Goal: Find contact information: Find contact information

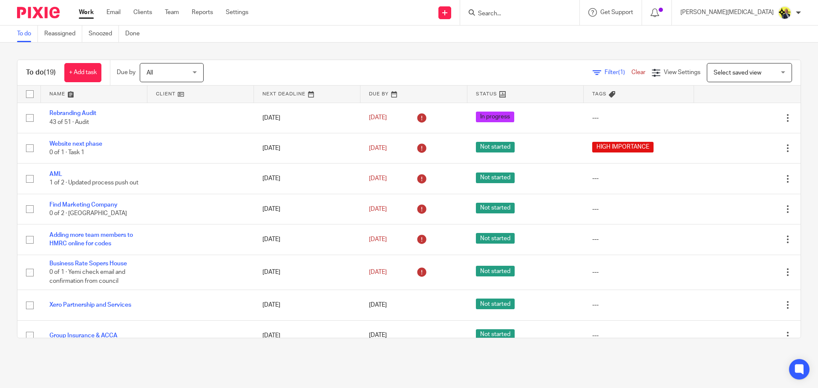
click at [548, 14] on input "Search" at bounding box center [515, 14] width 77 height 8
type input "m90"
click at [561, 34] on link at bounding box center [548, 37] width 144 height 20
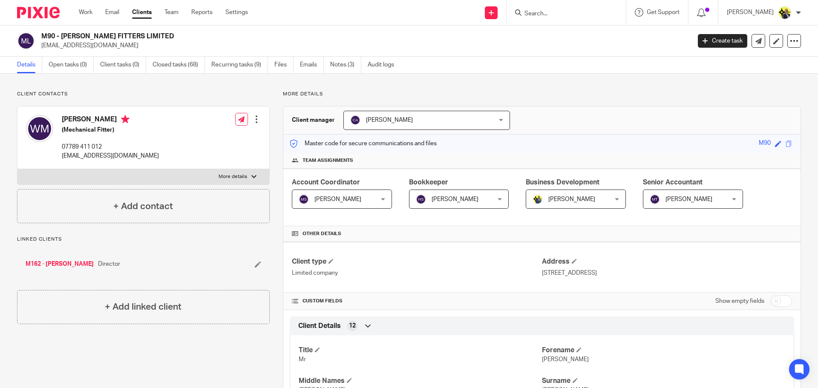
click at [543, 14] on input "Search" at bounding box center [562, 14] width 77 height 8
type input "t2"
click at [556, 24] on div "T2 - OVIEYA LONDON LTD Delight Temile < delight@ovieyalondon.co.uk >" at bounding box center [591, 36] width 152 height 33
click at [563, 38] on link at bounding box center [591, 37] width 138 height 20
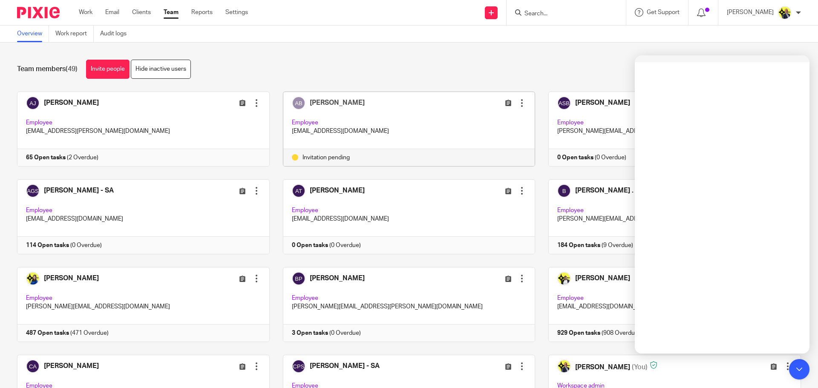
click at [567, 18] on form at bounding box center [569, 12] width 91 height 11
click at [554, 16] on input "Search" at bounding box center [562, 14] width 77 height 8
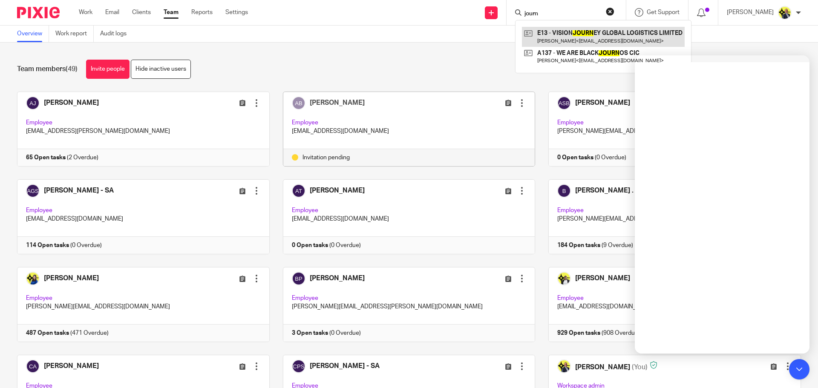
type input "journ"
click at [565, 34] on link at bounding box center [603, 37] width 163 height 20
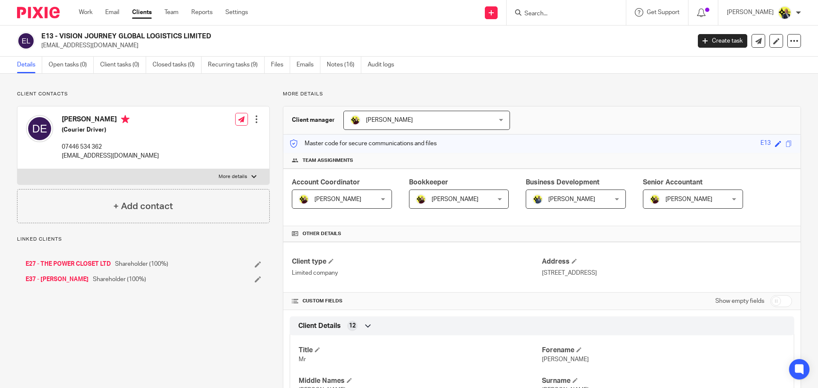
drag, startPoint x: 280, startPoint y: 94, endPoint x: 321, endPoint y: 97, distance: 41.1
click at [321, 97] on p "More details" at bounding box center [542, 94] width 518 height 7
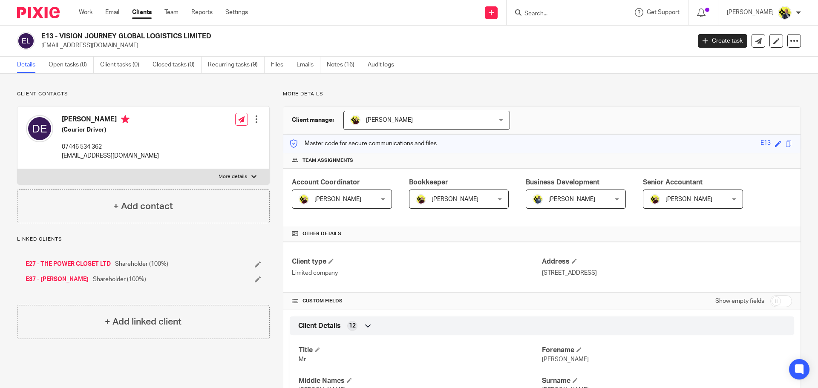
click at [321, 95] on p "More details" at bounding box center [542, 94] width 518 height 7
click at [316, 98] on p "More details" at bounding box center [542, 94] width 518 height 7
click at [299, 66] on link "Emails" at bounding box center [309, 65] width 24 height 17
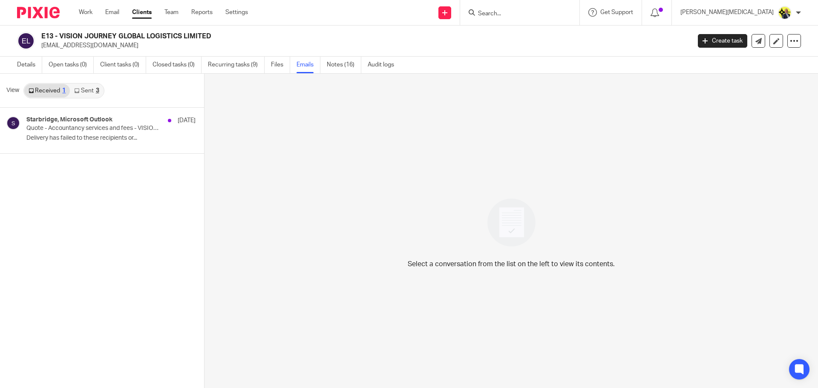
click at [89, 94] on link "Sent 3" at bounding box center [86, 91] width 33 height 14
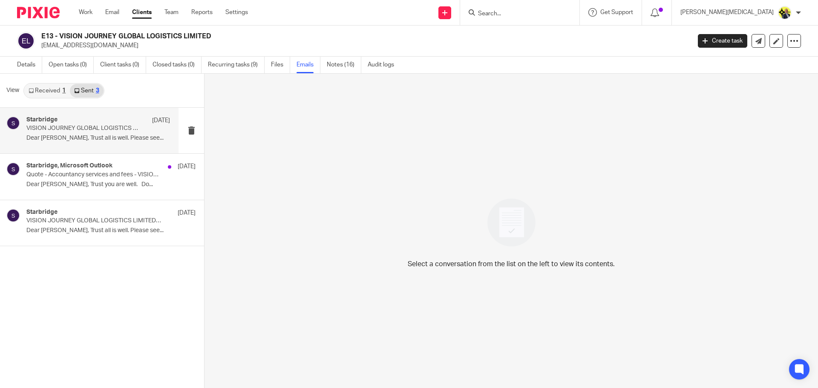
click at [103, 136] on p "Dear Dwayne, Trust all is well. Please see..." at bounding box center [98, 138] width 144 height 7
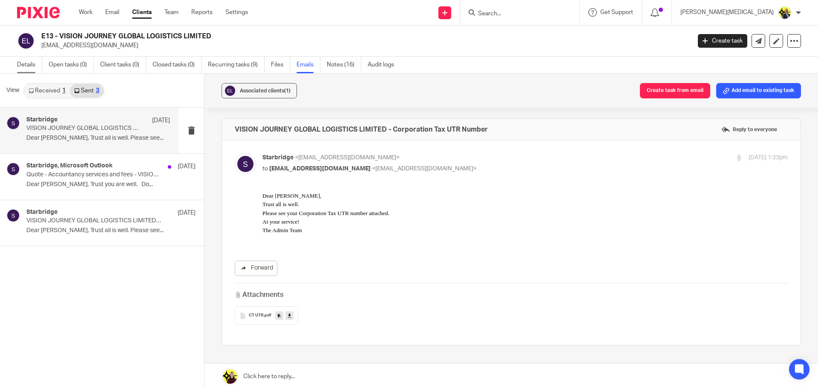
click at [26, 67] on link "Details" at bounding box center [29, 65] width 25 height 17
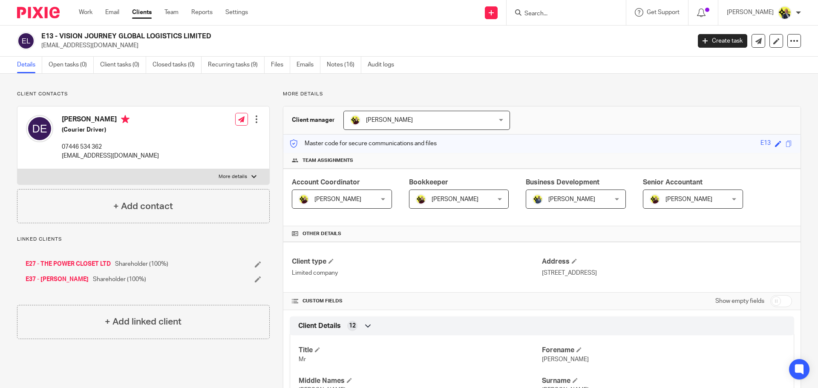
drag, startPoint x: 216, startPoint y: 38, endPoint x: 43, endPoint y: 32, distance: 173.6
click at [43, 32] on h2 "E13 - VISION JOURNEY GLOBAL LOGISTICS LIMITED" at bounding box center [298, 36] width 515 height 9
copy h2 "E13 - VISION JOURNEY GLOBAL LOGISTICS LIMITED"
drag, startPoint x: 122, startPoint y: 157, endPoint x: 62, endPoint y: 154, distance: 60.2
click at [62, 154] on div "Dwayne Ewers (Courier Driver) 07446 534 362 info@vjglagistics.com Edit contact …" at bounding box center [143, 138] width 252 height 63
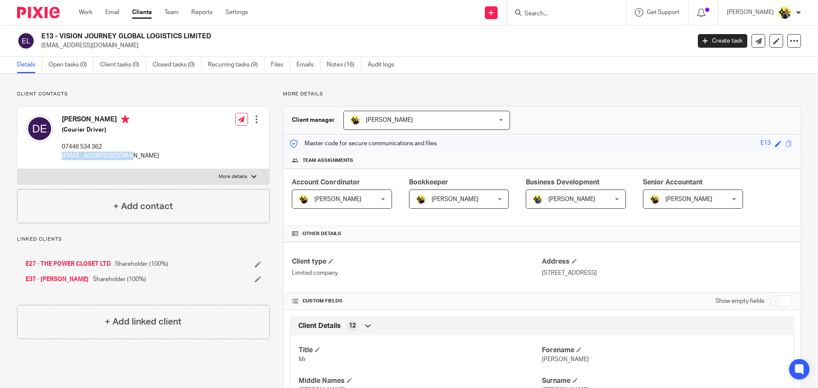
copy p "info@vjglagistics.com"
drag, startPoint x: 104, startPoint y: 148, endPoint x: 60, endPoint y: 147, distance: 44.3
click at [60, 147] on div "Dwayne Ewers (Courier Driver) 07446 534 362 info@vjglagistics.com" at bounding box center [92, 138] width 133 height 54
copy p "07446 534 362"
click at [557, 17] on input "Search" at bounding box center [562, 14] width 77 height 8
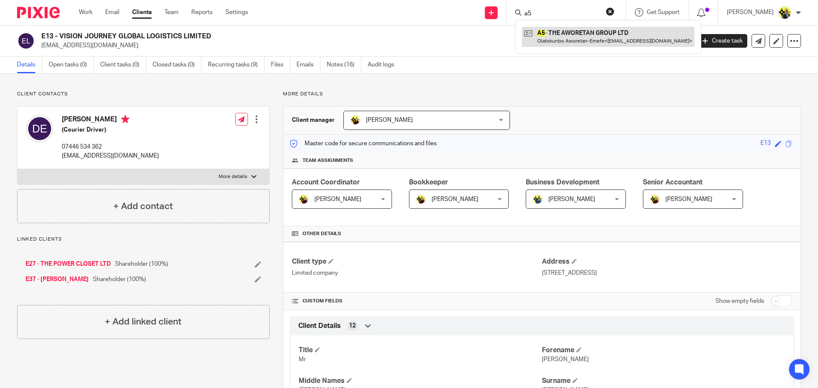
type input "a5"
click at [561, 30] on link at bounding box center [608, 37] width 173 height 20
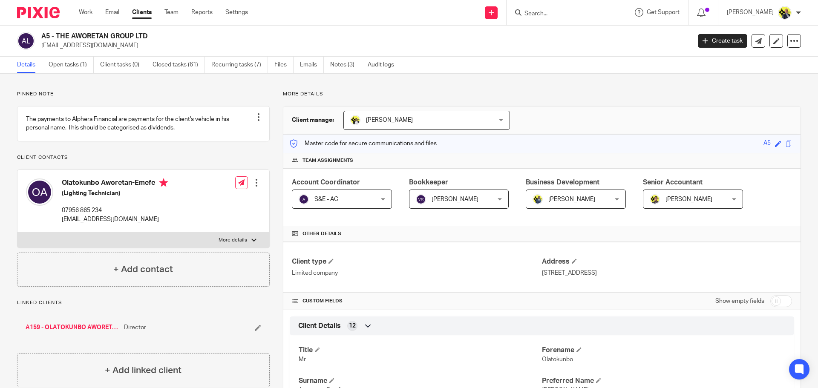
drag, startPoint x: 152, startPoint y: 35, endPoint x: 40, endPoint y: 36, distance: 111.2
click at [40, 36] on div "A5 - THE AWORETAN GROUP LTD [EMAIL_ADDRESS][DOMAIN_NAME]" at bounding box center [351, 41] width 668 height 18
copy h2 "A5 - THE AWORETAN GROUP LTD"
drag, startPoint x: 63, startPoint y: 192, endPoint x: 159, endPoint y: 196, distance: 96.4
click at [159, 189] on h4 "Olatokunbo Aworetan-Emefe" at bounding box center [115, 184] width 106 height 11
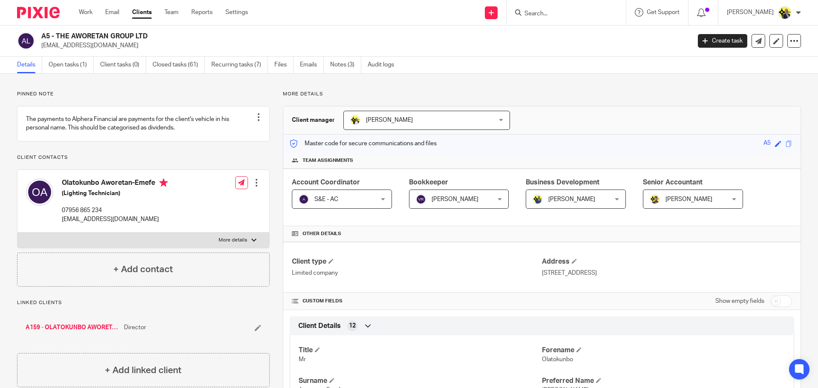
copy h4 "Olatokunbo Aworetan-Emefe"
drag, startPoint x: 112, startPoint y: 219, endPoint x: 62, endPoint y: 214, distance: 49.7
click at [62, 214] on div "Olatokunbo Aworetan-Emefe (Lighting Technician) 07956 865 234 [EMAIL_ADDRESS][D…" at bounding box center [115, 201] width 106 height 45
copy p "07956 865 234"
drag, startPoint x: 131, startPoint y: 229, endPoint x: 61, endPoint y: 230, distance: 69.9
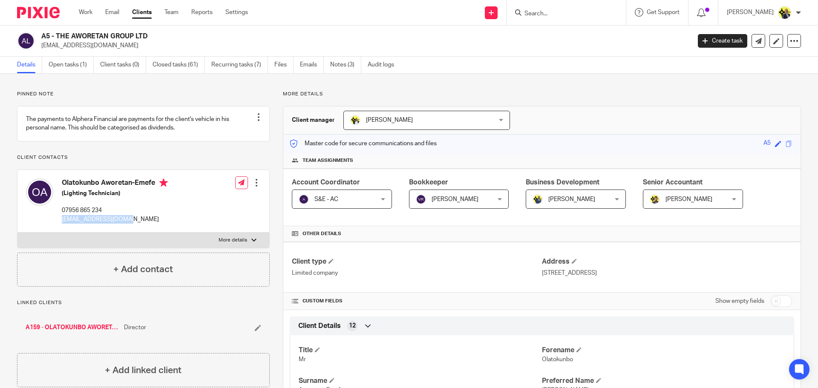
click at [61, 228] on div "Olatokunbo Aworetan-Emefe (Lighting Technician) 07956 865 234 [EMAIL_ADDRESS][D…" at bounding box center [97, 201] width 142 height 54
copy p "[EMAIL_ADDRESS][DOMAIN_NAME]"
